Goal: Task Accomplishment & Management: Use online tool/utility

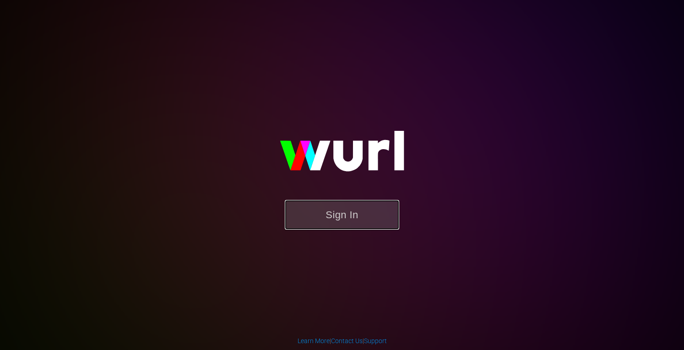
click at [343, 210] on button "Sign In" at bounding box center [342, 215] width 114 height 30
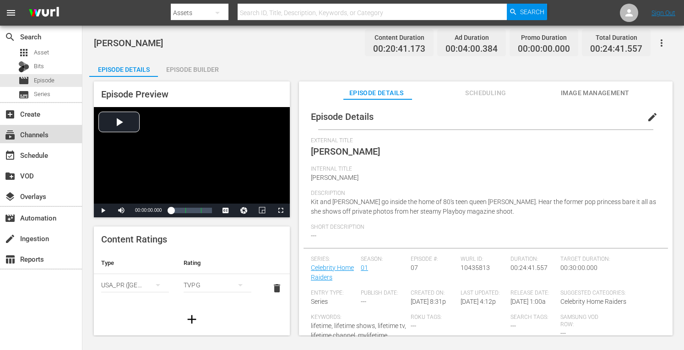
click at [34, 128] on div "subscriptions Channels" at bounding box center [41, 134] width 82 height 18
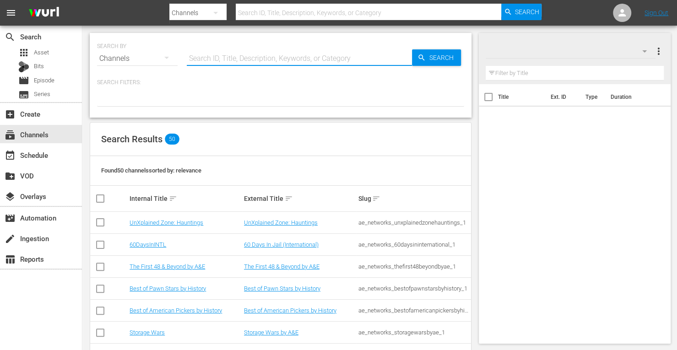
click at [211, 59] on input "text" at bounding box center [299, 59] width 225 height 22
type input "First 48"
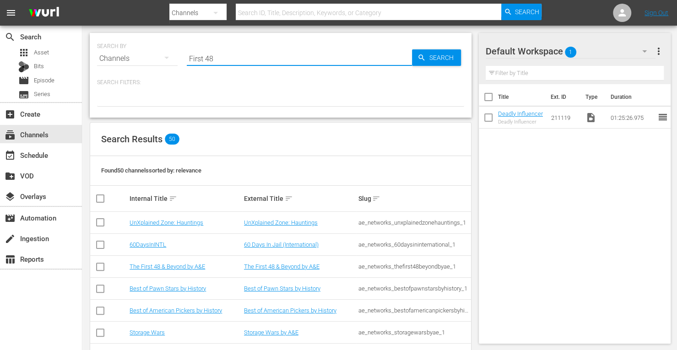
type input "First 48"
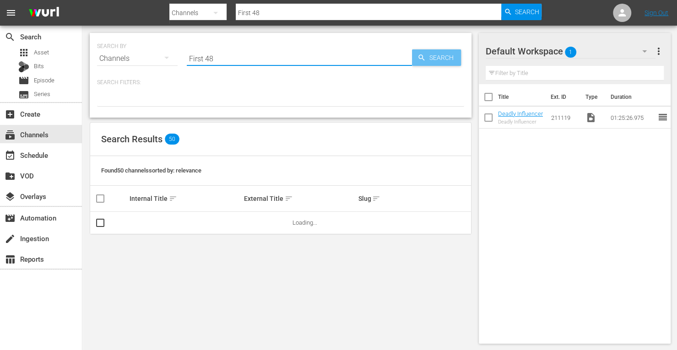
click at [434, 58] on span "Search" at bounding box center [443, 57] width 35 height 16
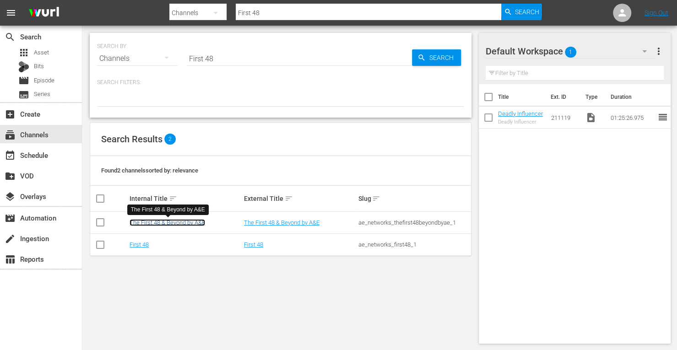
click at [179, 222] on link "The First 48 & Beyond by A&E" at bounding box center [168, 222] width 76 height 7
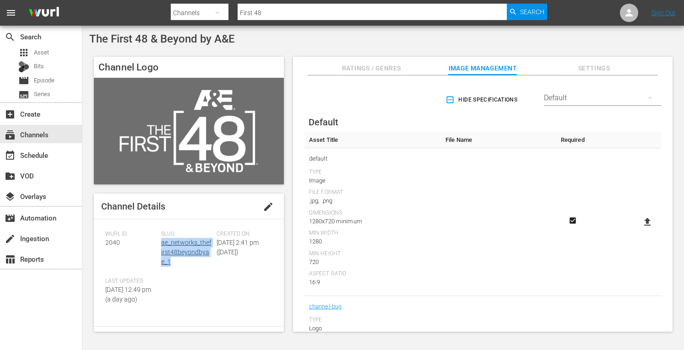
drag, startPoint x: 174, startPoint y: 265, endPoint x: 160, endPoint y: 247, distance: 22.8
click at [161, 247] on div "Slug: ae_networks_thefirst48beyondbyae_1" at bounding box center [189, 254] width 56 height 47
copy link "ae_networks_thefirst48beyondbyae_1"
click at [40, 155] on div "event_available Schedule" at bounding box center [25, 154] width 51 height 8
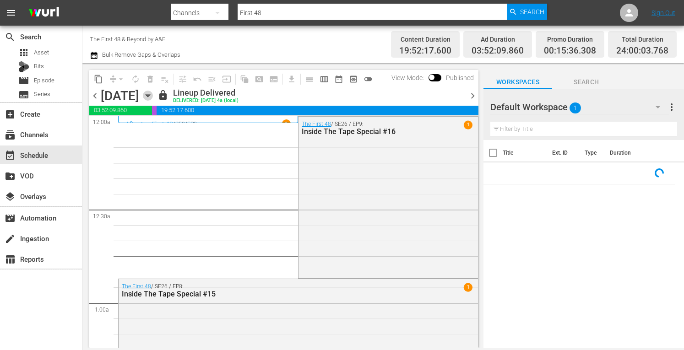
click at [153, 92] on icon "button" at bounding box center [148, 96] width 10 height 10
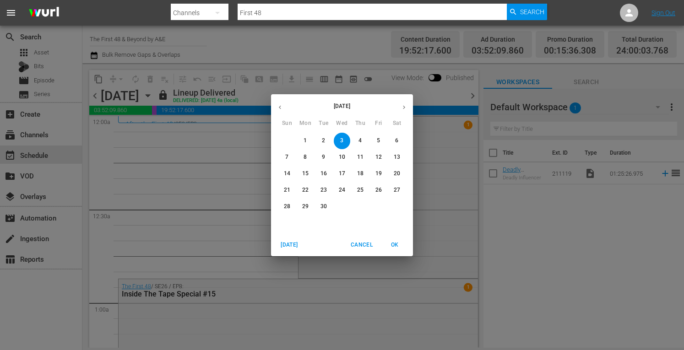
click at [324, 189] on p "23" at bounding box center [323, 190] width 6 height 8
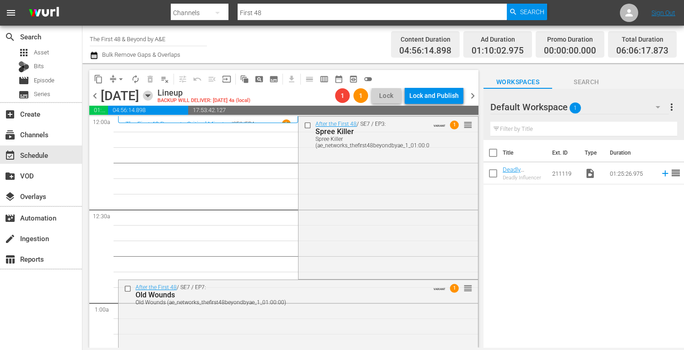
click at [153, 94] on icon "button" at bounding box center [148, 96] width 10 height 10
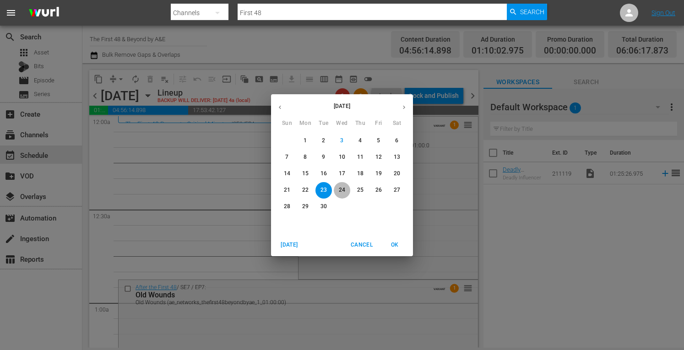
click at [344, 188] on p "24" at bounding box center [342, 190] width 6 height 8
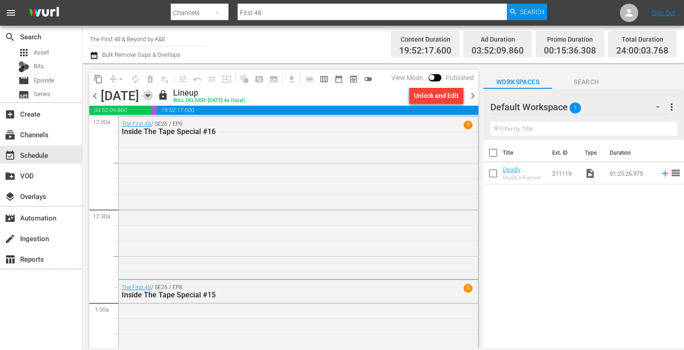
click at [153, 94] on icon "button" at bounding box center [148, 96] width 10 height 10
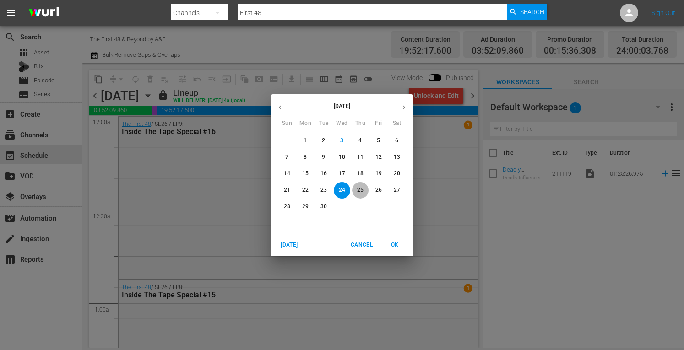
click at [364, 190] on span "25" at bounding box center [360, 190] width 16 height 8
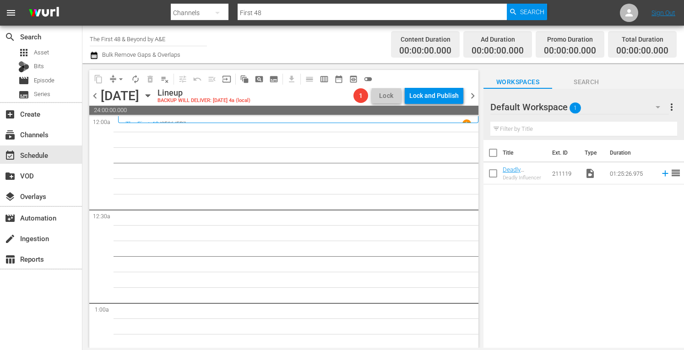
click at [153, 98] on icon "button" at bounding box center [148, 96] width 10 height 10
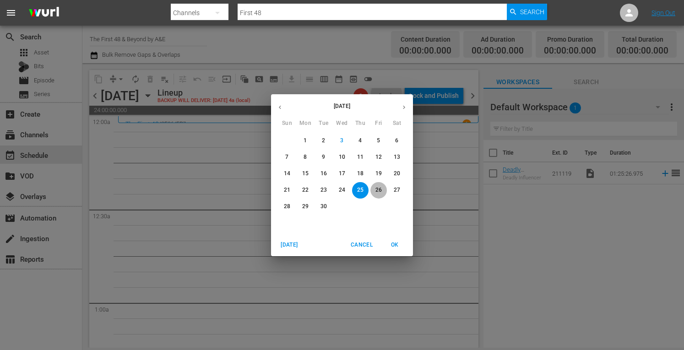
click at [377, 186] on p "26" at bounding box center [378, 190] width 6 height 8
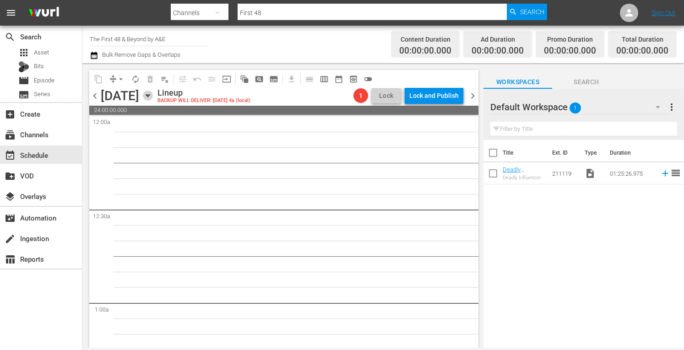
click at [150, 96] on icon "button" at bounding box center [148, 96] width 4 height 2
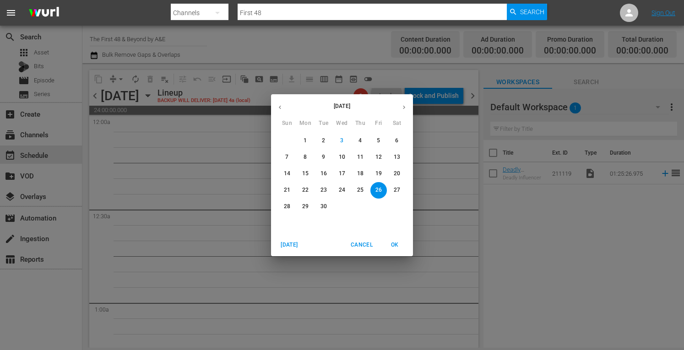
click at [344, 189] on p "24" at bounding box center [342, 190] width 6 height 8
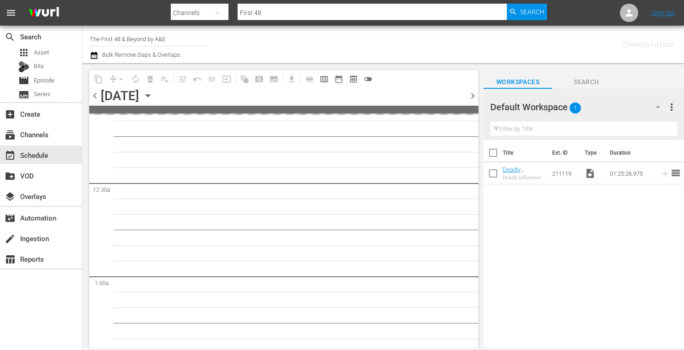
scroll to position [46, 0]
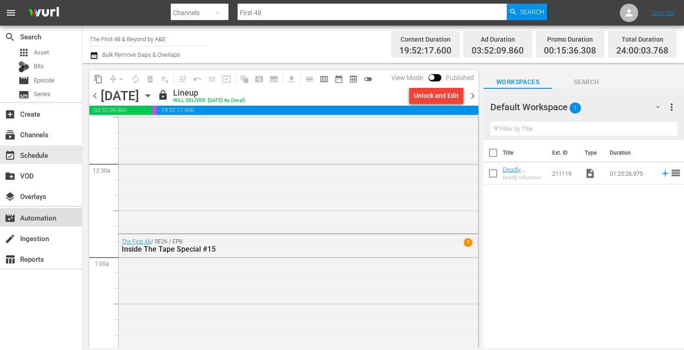
click at [36, 212] on div "movie_filter Automation" at bounding box center [25, 216] width 51 height 8
